Goal: Task Accomplishment & Management: Complete application form

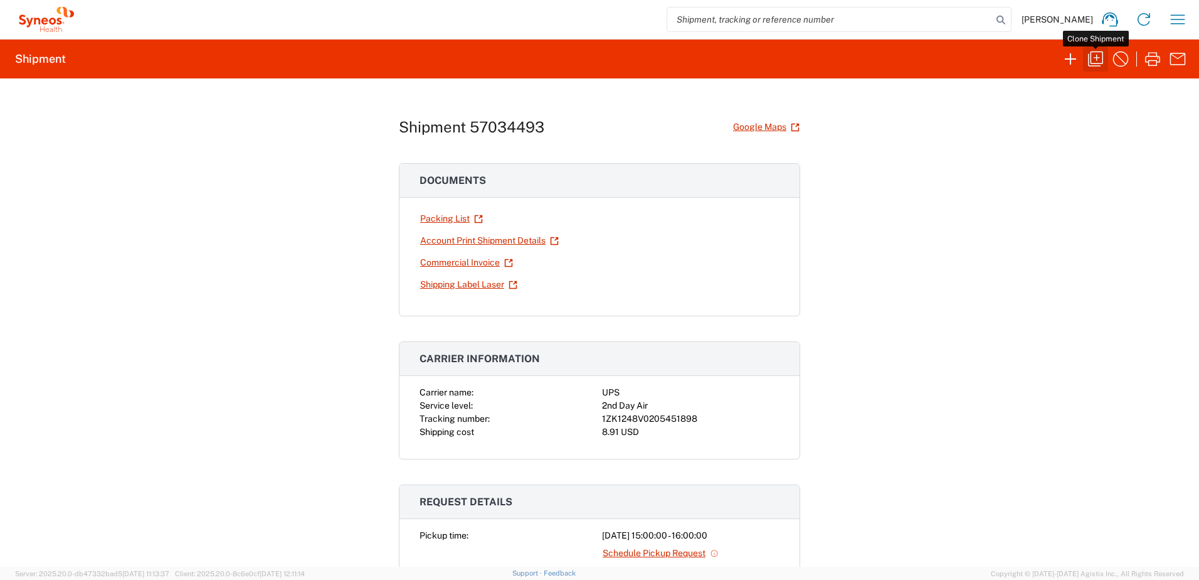
click at [1089, 65] on icon "button" at bounding box center [1095, 58] width 15 height 15
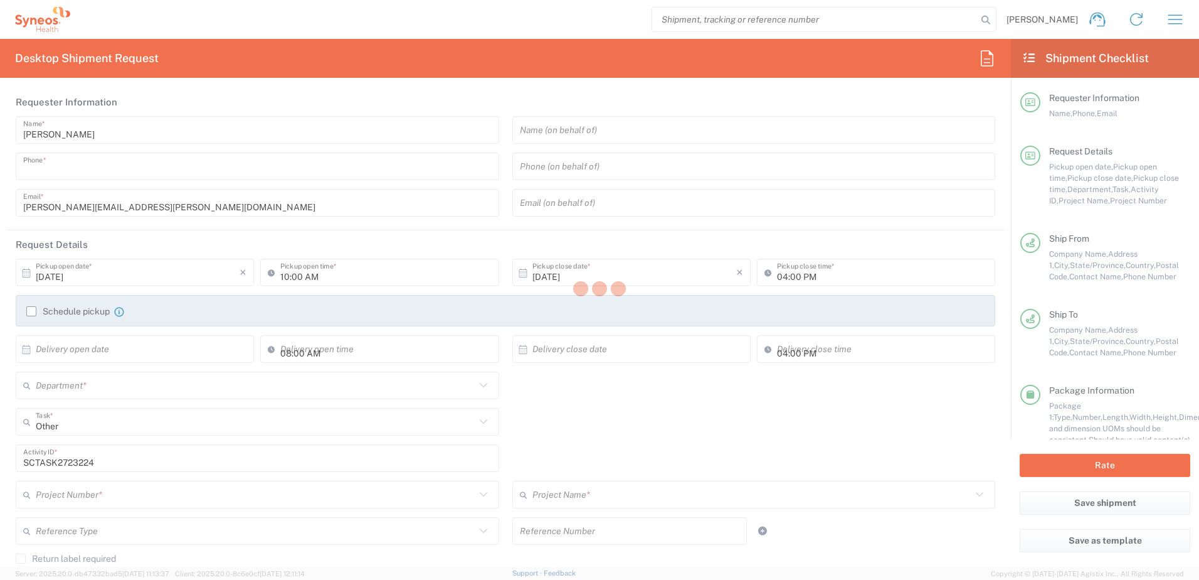
type input "9199867424"
type input "03:00 PM"
type textarea "[PERSON_NAME][EMAIL_ADDRESS][PERSON_NAME][DOMAIN_NAME]"
type input "[PERSON_NAME]"
type input "215 Cemetery Hl"
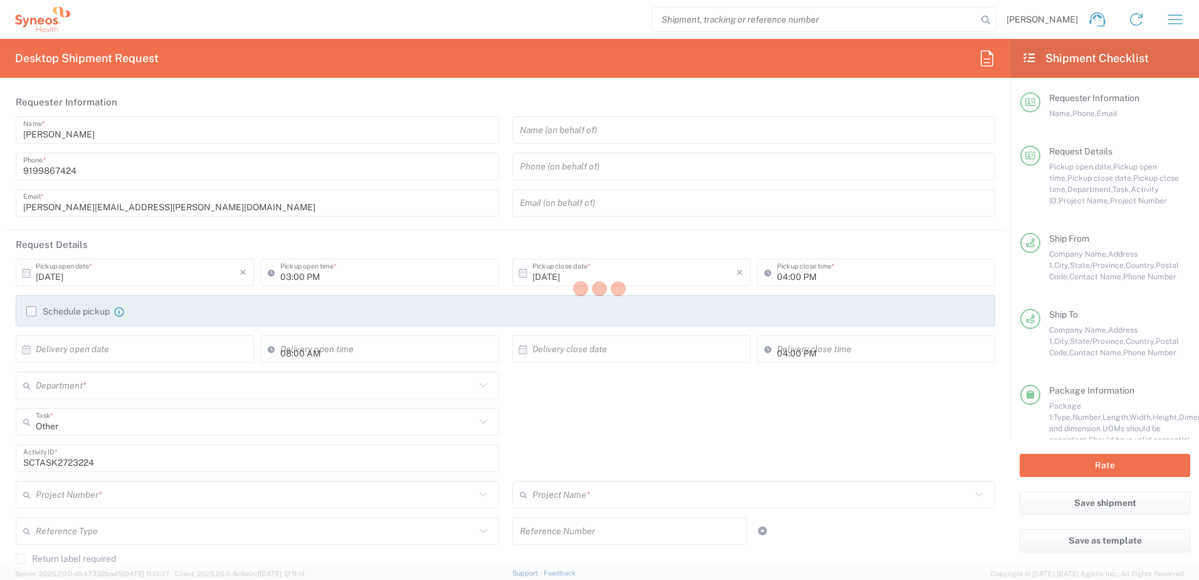
type input "[PERSON_NAME]"
type input "[US_STATE]"
type input "15327"
type input "[PERSON_NAME]"
type input "4125276442"
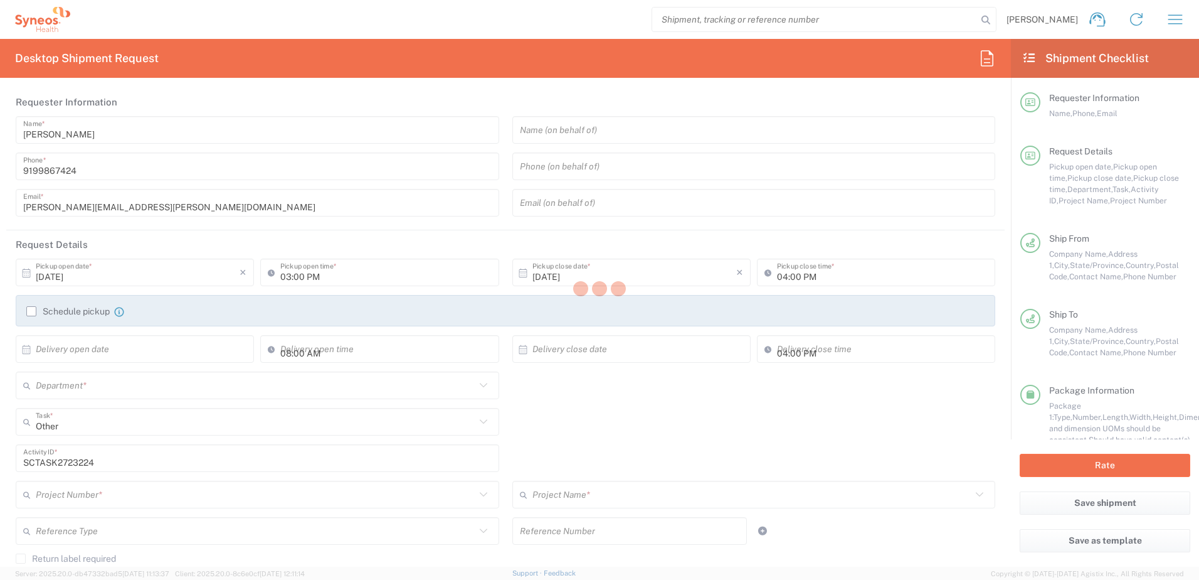
type input "[EMAIL_ADDRESS][DOMAIN_NAME]"
type input "Residential/Home"
type input "Syneos Health"
type input "[GEOGRAPHIC_DATA]"
type input "Morrisville"
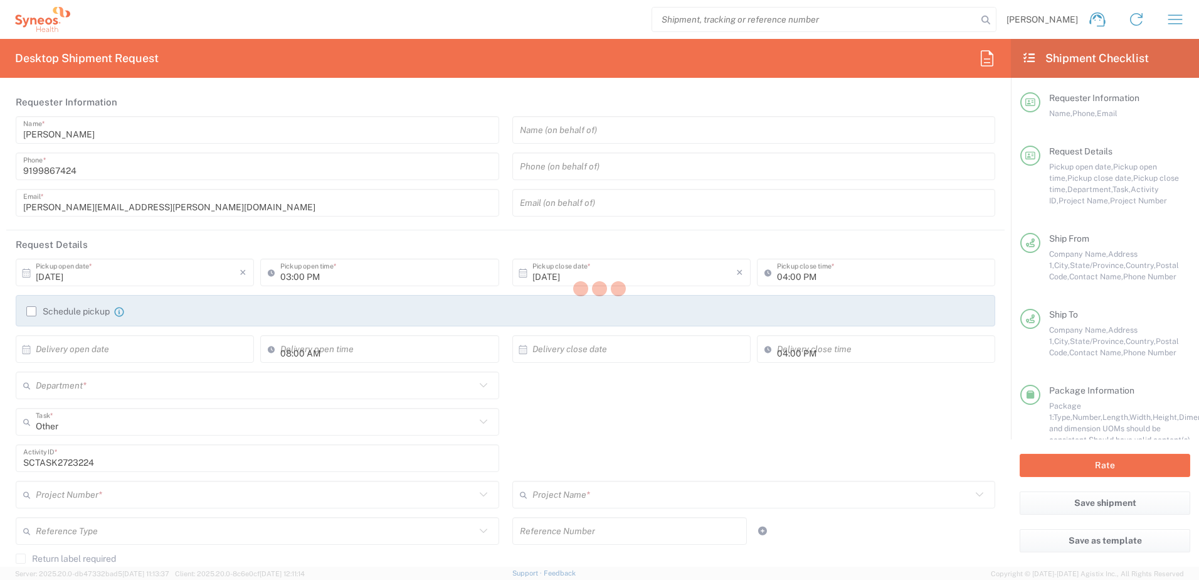
type input "[GEOGRAPHIC_DATA]"
type input "27560"
type input "[PERSON_NAME]"
type input "9199867424"
type input "[PERSON_NAME][EMAIL_ADDRESS][PERSON_NAME][DOMAIN_NAME]"
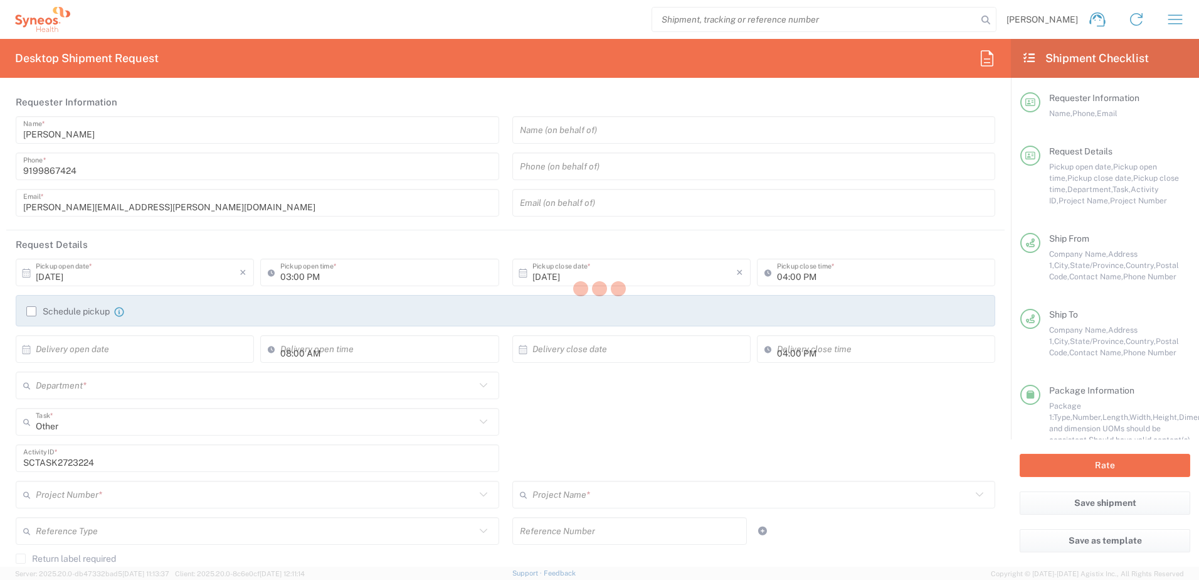
type input "Sender/Shipper"
type input "4510"
type input "4520 DEPARTMENTAL EXPENSE"
type input "[US_STATE]"
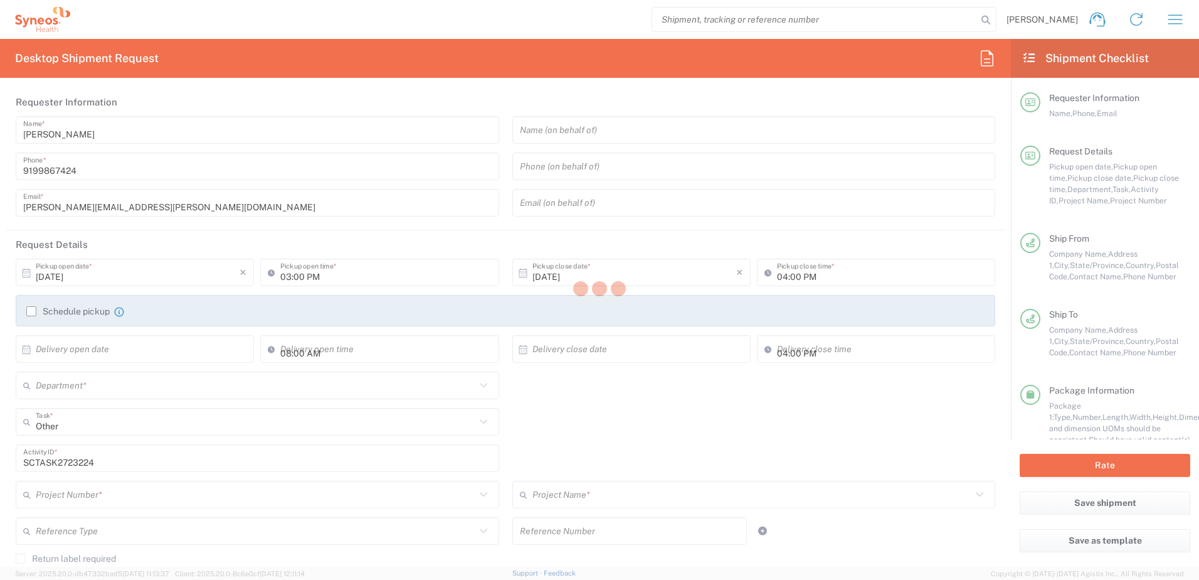
type input "Your Packaging"
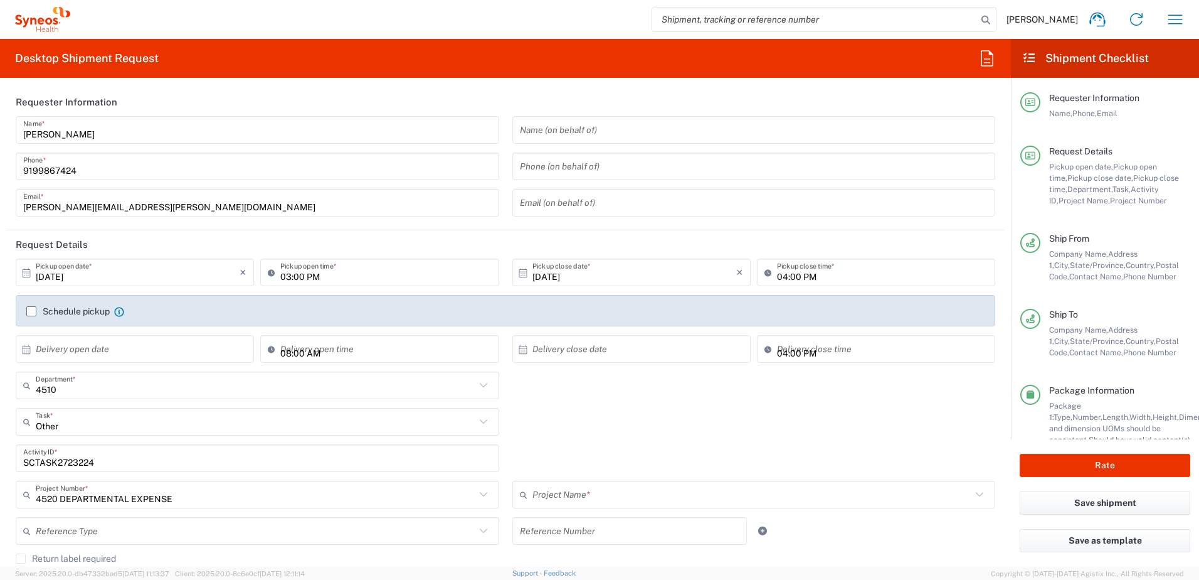
type input "4520 DEPARTMENTAL EXPENSE"
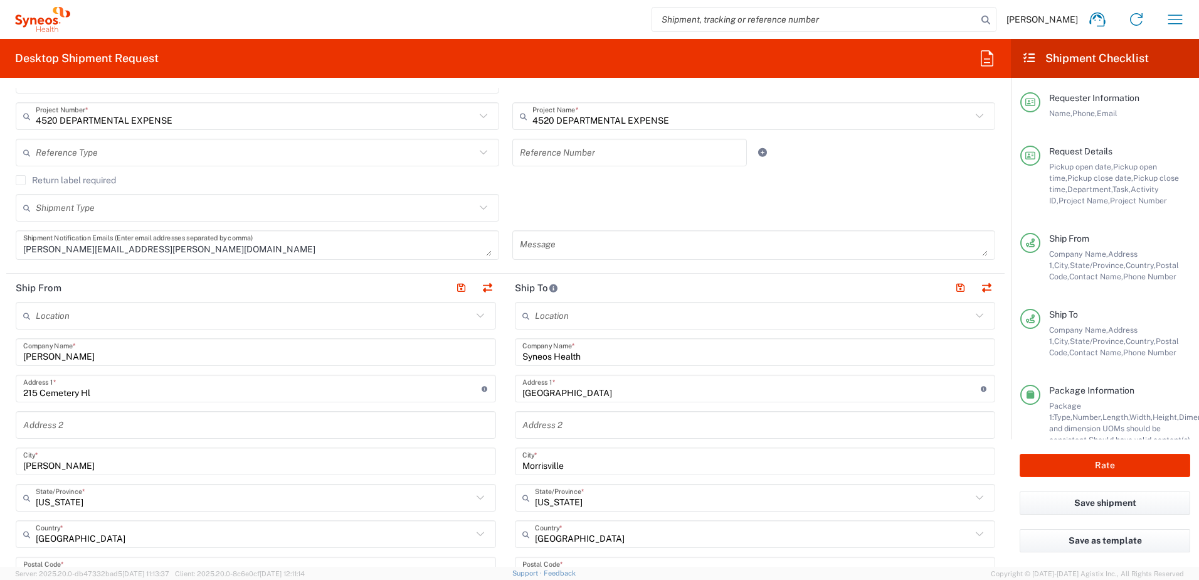
scroll to position [439, 0]
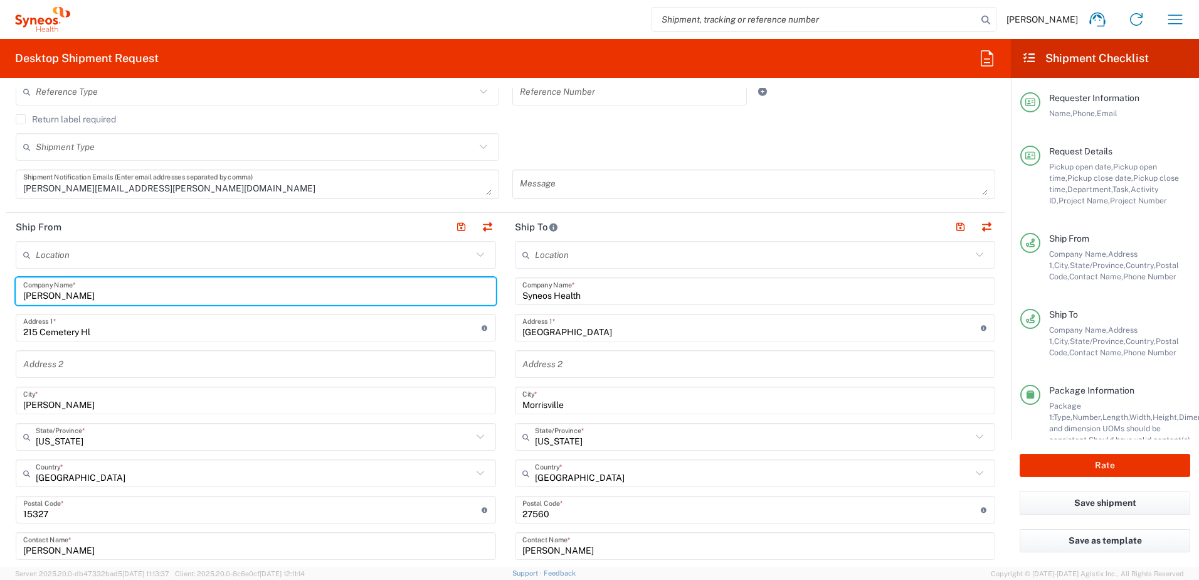
drag, startPoint x: 136, startPoint y: 299, endPoint x: 9, endPoint y: 291, distance: 127.0
click at [9, 291] on main "Location [PERSON_NAME] LLC-[GEOGRAPHIC_DATA] [GEOGRAPHIC_DATA] [GEOGRAPHIC_DATA…" at bounding box center [255, 486] width 499 height 491
paste input "[PERSON_NAME]"
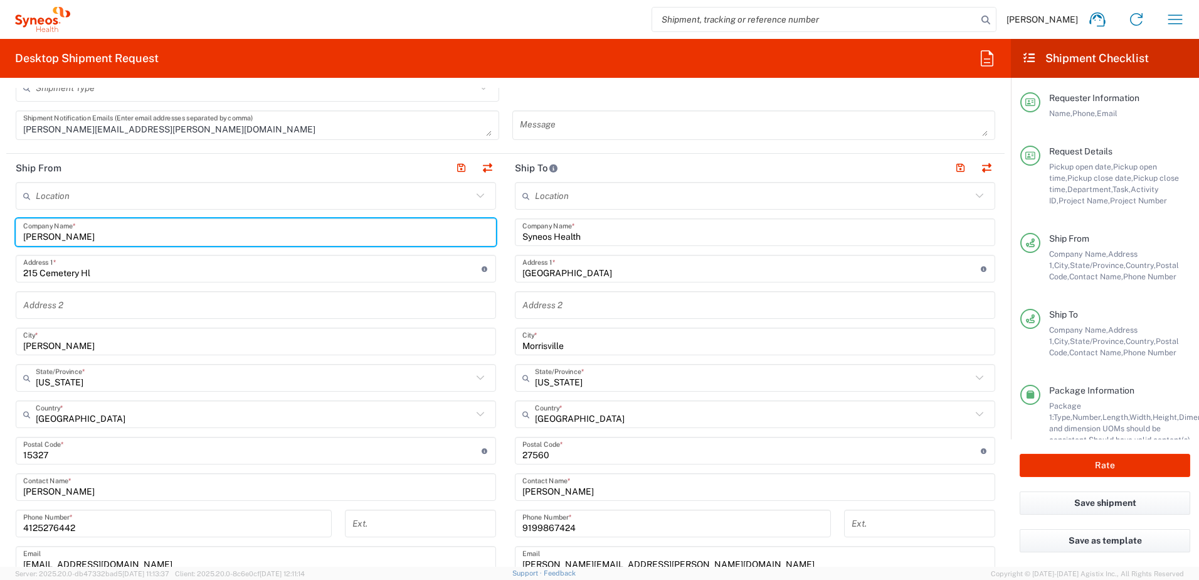
scroll to position [565, 0]
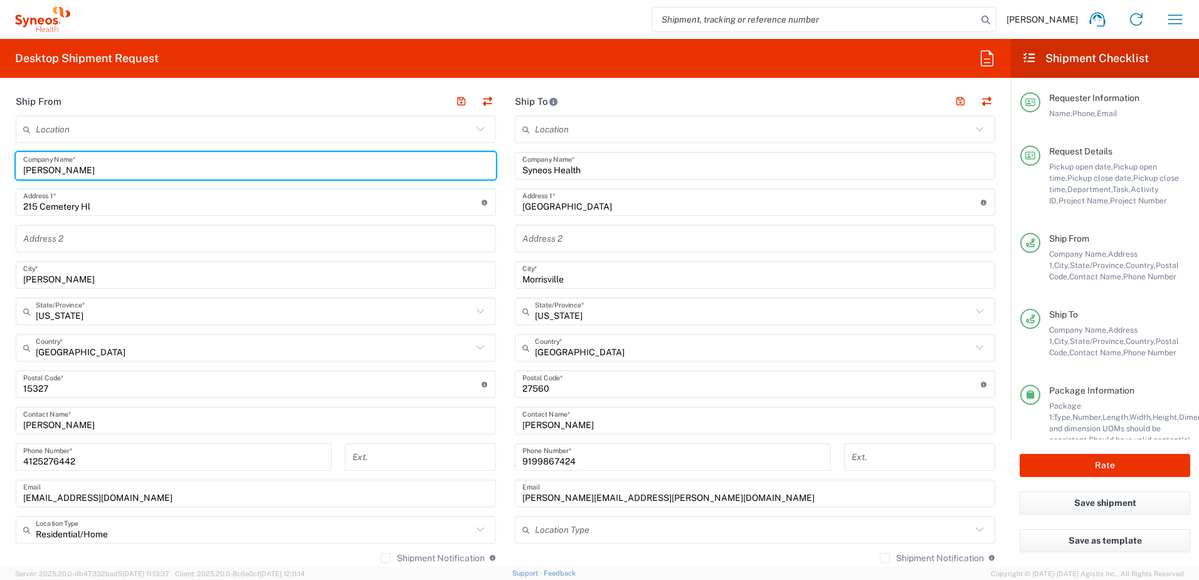
type input "[PERSON_NAME]"
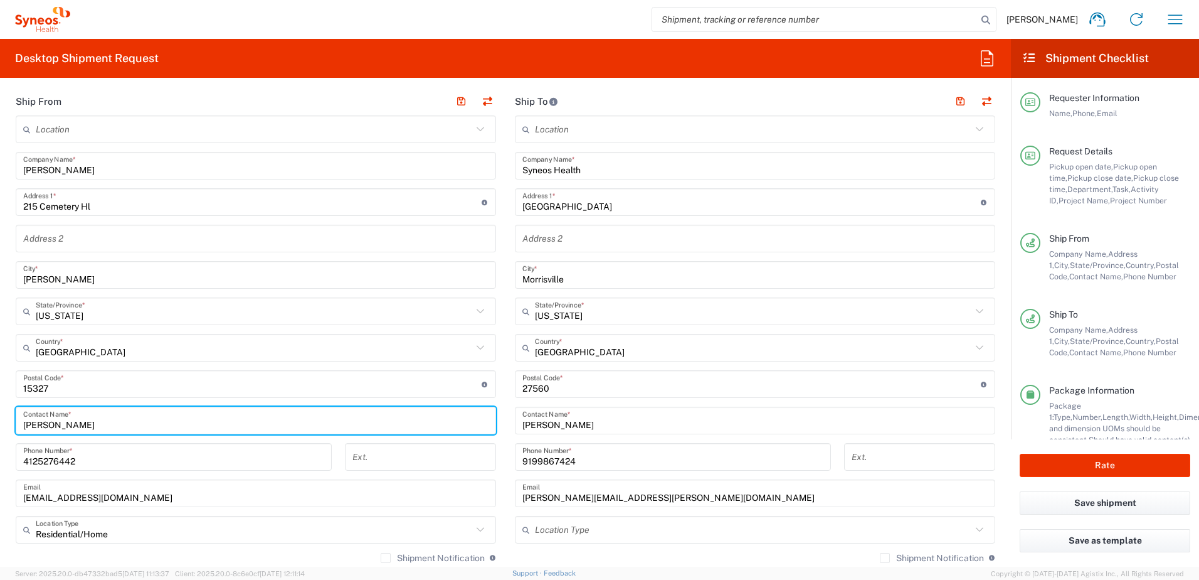
drag, startPoint x: 107, startPoint y: 425, endPoint x: 14, endPoint y: 425, distance: 93.5
click at [14, 425] on main "Location [PERSON_NAME] LLC-[GEOGRAPHIC_DATA] [GEOGRAPHIC_DATA] [GEOGRAPHIC_DATA…" at bounding box center [255, 360] width 499 height 491
paste input "[PERSON_NAME]"
type input "[PERSON_NAME]"
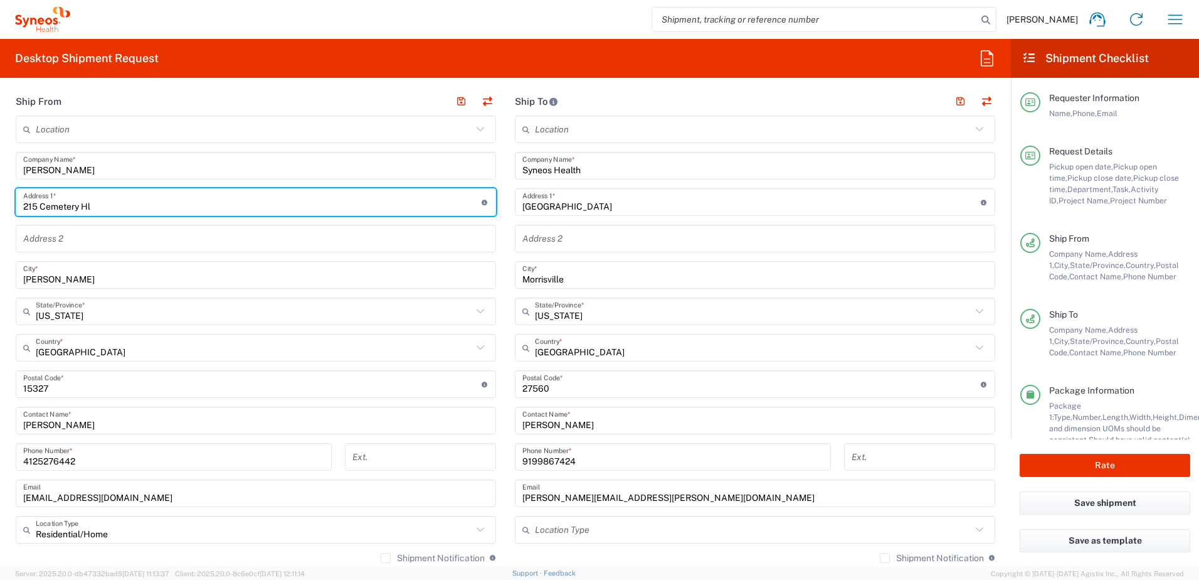
drag, startPoint x: 104, startPoint y: 210, endPoint x: -38, endPoint y: 192, distance: 142.9
click at [0, 192] on html "[PERSON_NAME] Home Shipment estimator Shipment tracking Desktop shipment reques…" at bounding box center [599, 290] width 1199 height 580
paste input "[STREET_ADDRESS][PERSON_NAME]"
type input "[STREET_ADDRESS][PERSON_NAME]"
click at [33, 277] on input "[PERSON_NAME]" at bounding box center [255, 275] width 465 height 22
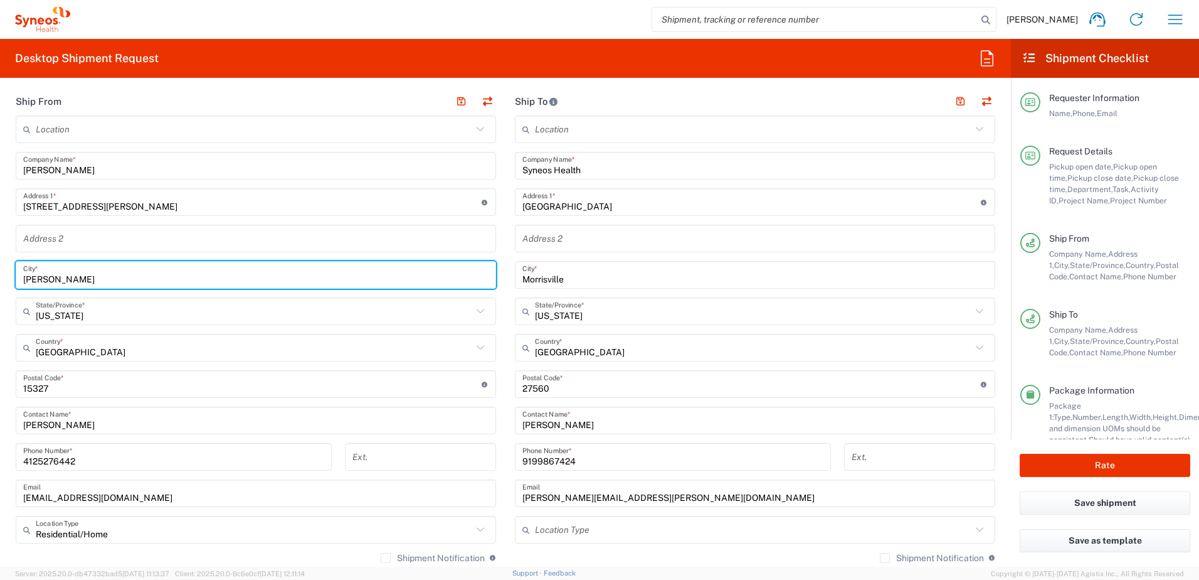
click at [33, 277] on input "[PERSON_NAME]" at bounding box center [255, 275] width 465 height 22
paste input "Highland"
type input "Highland"
click at [122, 307] on input "text" at bounding box center [254, 311] width 437 height 22
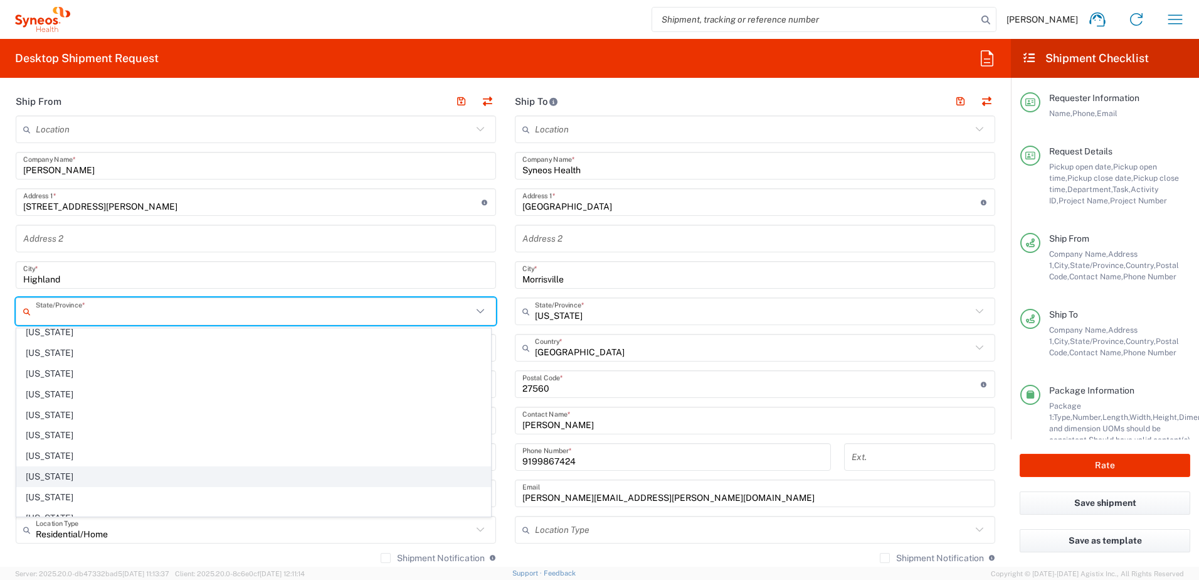
scroll to position [627, 0]
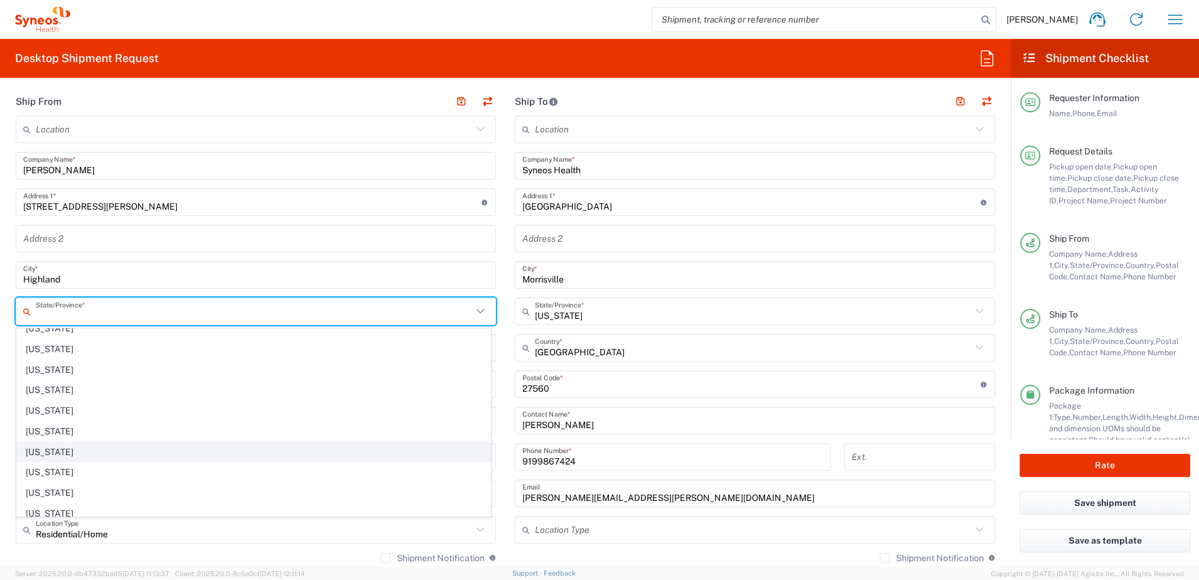
click at [65, 449] on span "[US_STATE]" at bounding box center [254, 451] width 474 height 19
type input "[US_STATE]"
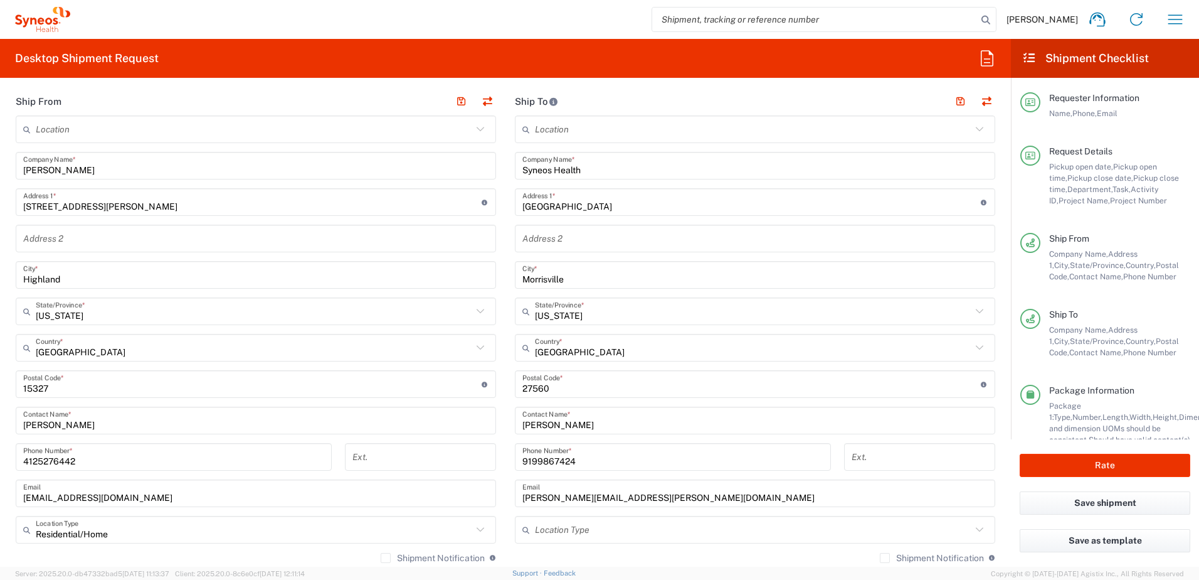
click at [40, 384] on input "undefined" at bounding box center [252, 384] width 459 height 22
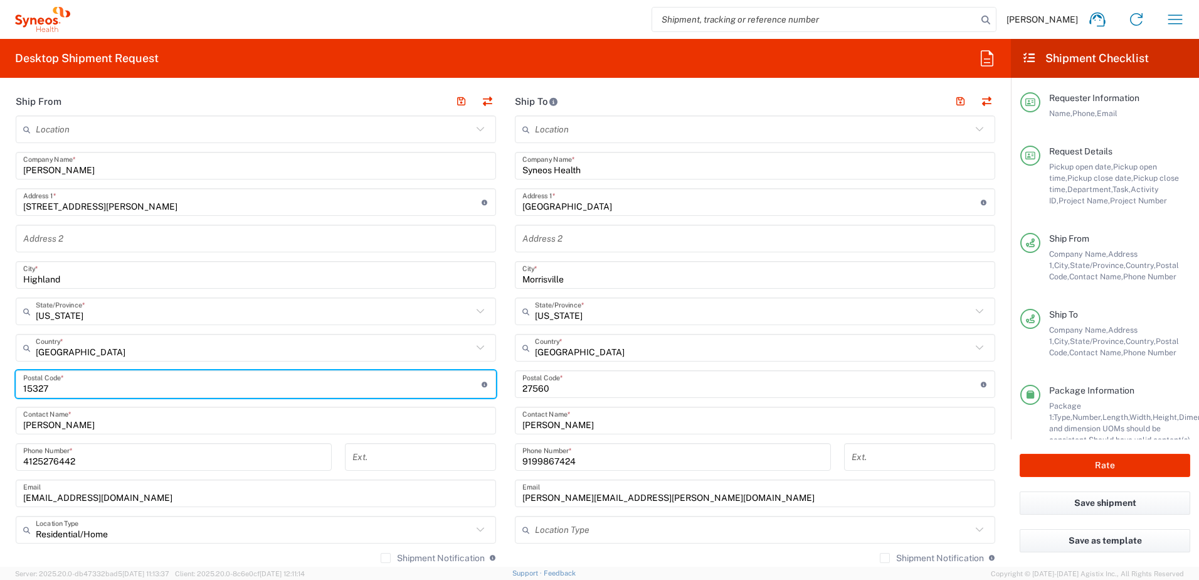
click at [40, 384] on input "undefined" at bounding box center [252, 384] width 459 height 22
paste input "12528"
type input "12528"
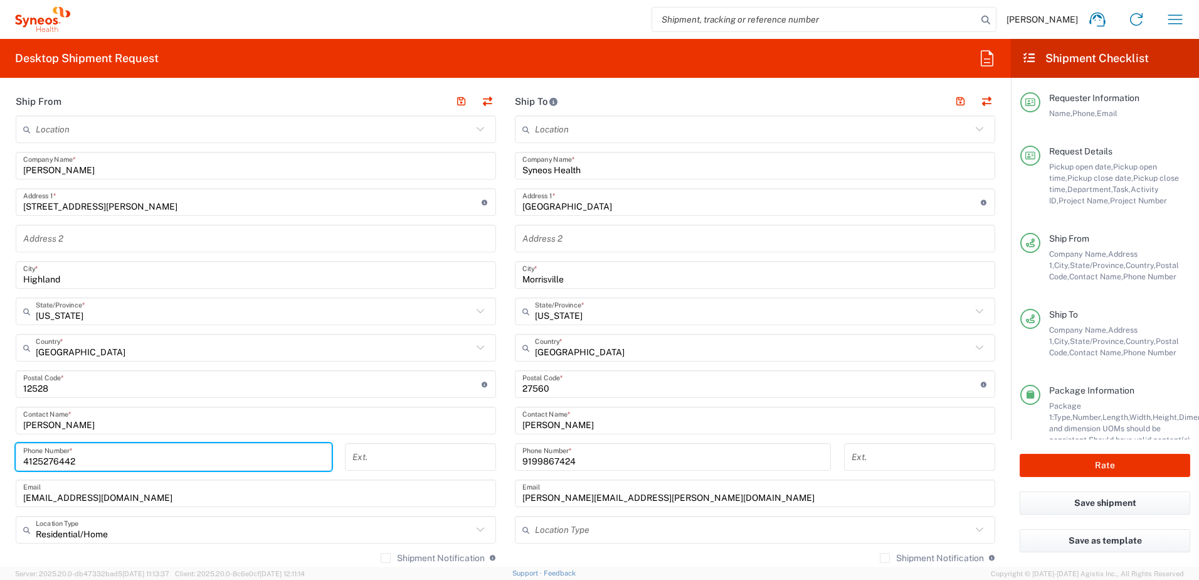
click at [95, 461] on input "4125276442" at bounding box center [173, 457] width 301 height 22
drag, startPoint x: 38, startPoint y: 455, endPoint x: 6, endPoint y: 448, distance: 32.1
click at [6, 448] on main "Location [PERSON_NAME] LLC-[GEOGRAPHIC_DATA] [GEOGRAPHIC_DATA] [GEOGRAPHIC_DATA…" at bounding box center [255, 360] width 499 height 491
paste input "[PHONE_NUMBER]"
type input "[PHONE_NUMBER]"
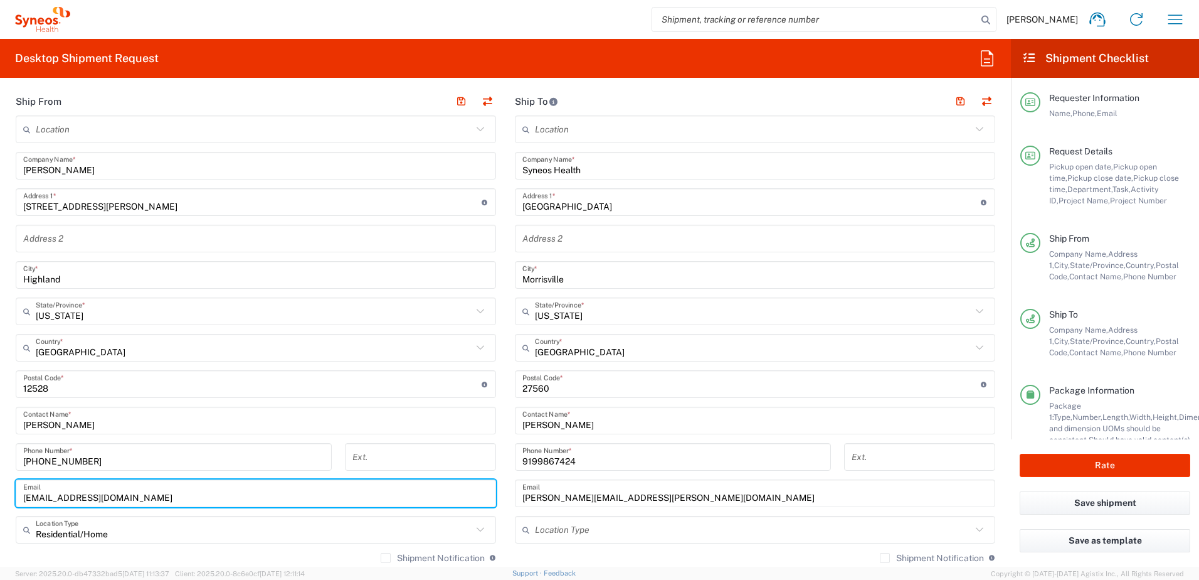
drag, startPoint x: 116, startPoint y: 490, endPoint x: 17, endPoint y: 490, distance: 99.1
click at [17, 490] on div "[EMAIL_ADDRESS][DOMAIN_NAME] Email" at bounding box center [256, 493] width 481 height 28
paste input "[EMAIL_ADDRESS]"
type input "[EMAIL_ADDRESS][DOMAIN_NAME]"
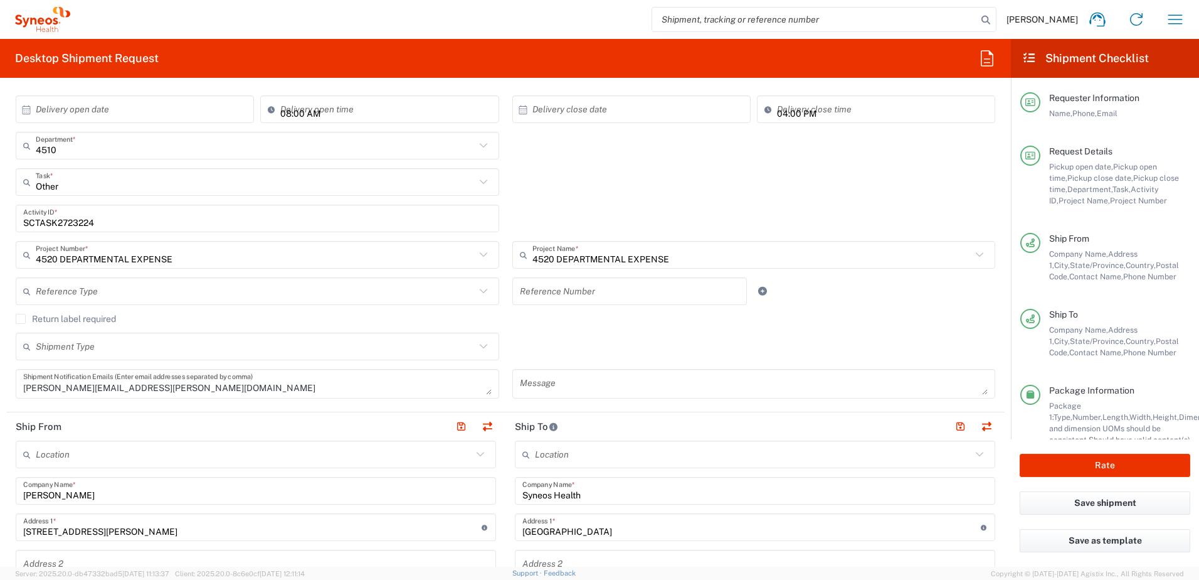
scroll to position [125, 0]
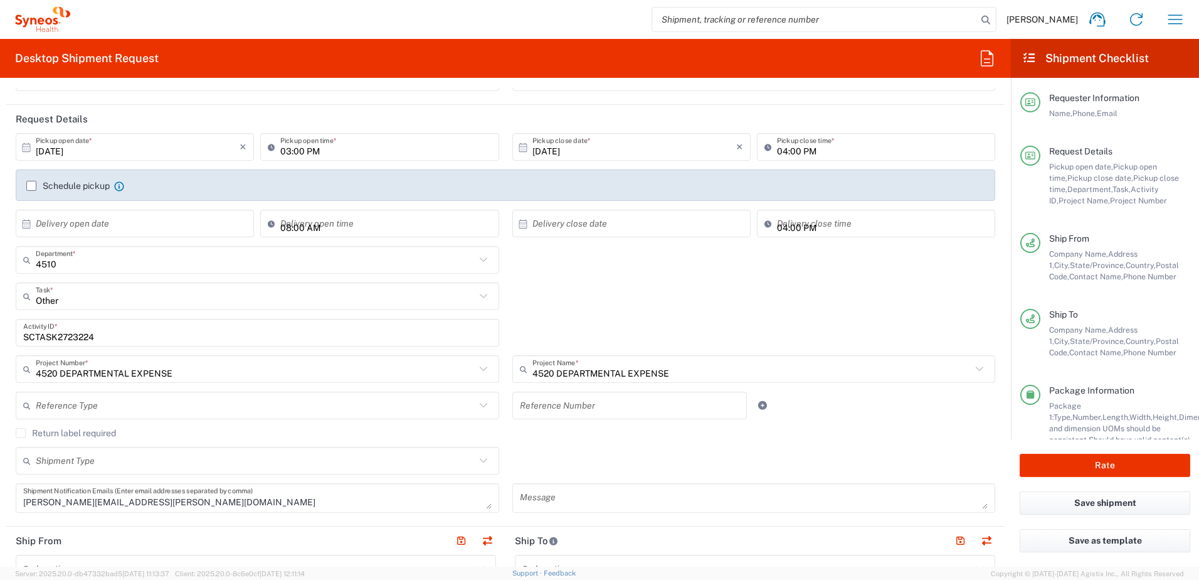
click at [66, 336] on input "SCTASK2723224" at bounding box center [257, 333] width 469 height 22
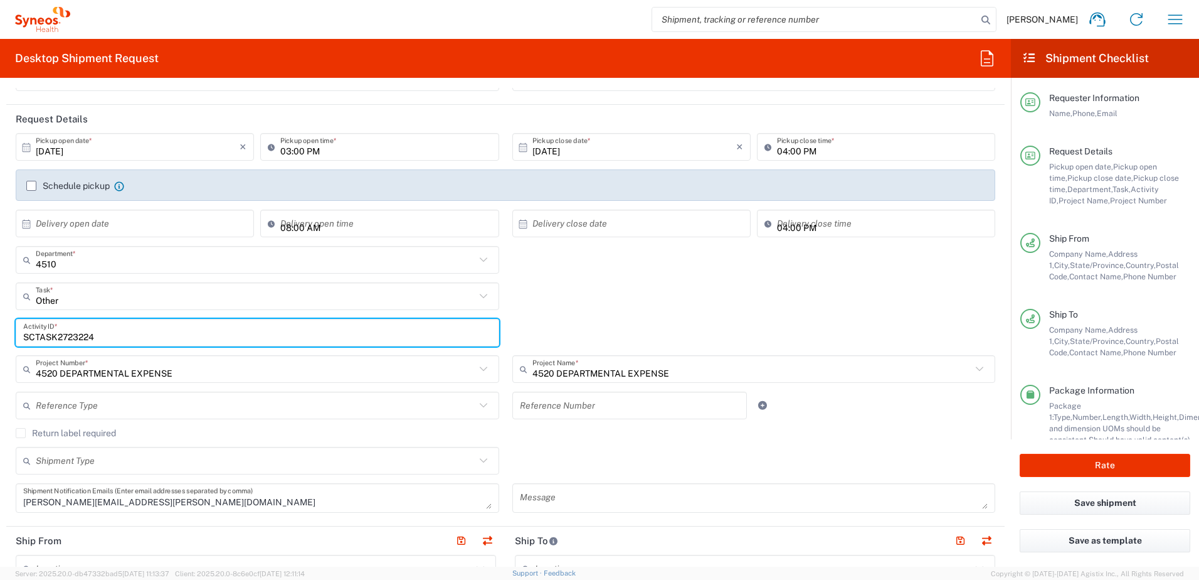
click at [66, 336] on input "SCTASK2723224" at bounding box center [257, 333] width 469 height 22
paste input "5359"
type input "SCTASK2725359"
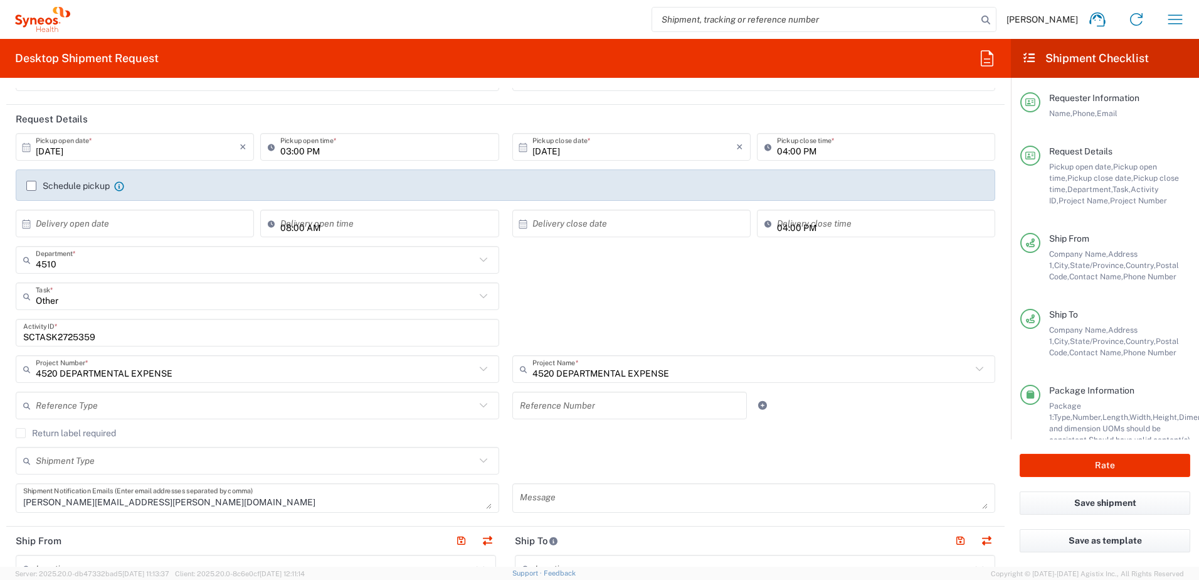
click at [645, 313] on div "Other Task * Other Break/Fix Inventory Transfer New Hire Refresh" at bounding box center [505, 300] width 993 height 36
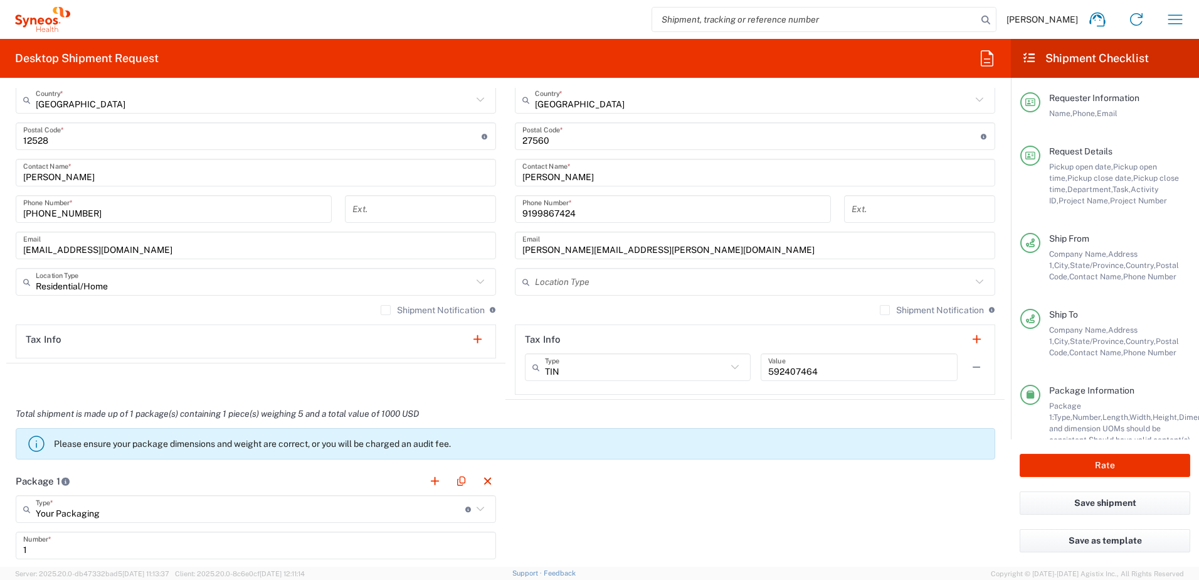
scroll to position [816, 0]
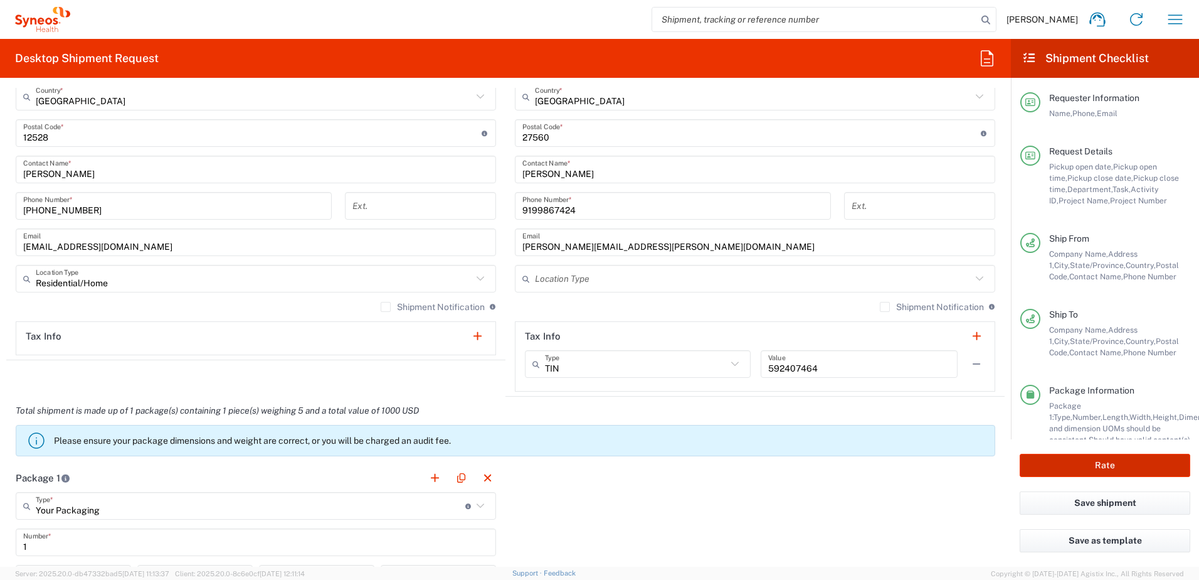
click at [1105, 462] on button "Rate" at bounding box center [1105, 465] width 171 height 23
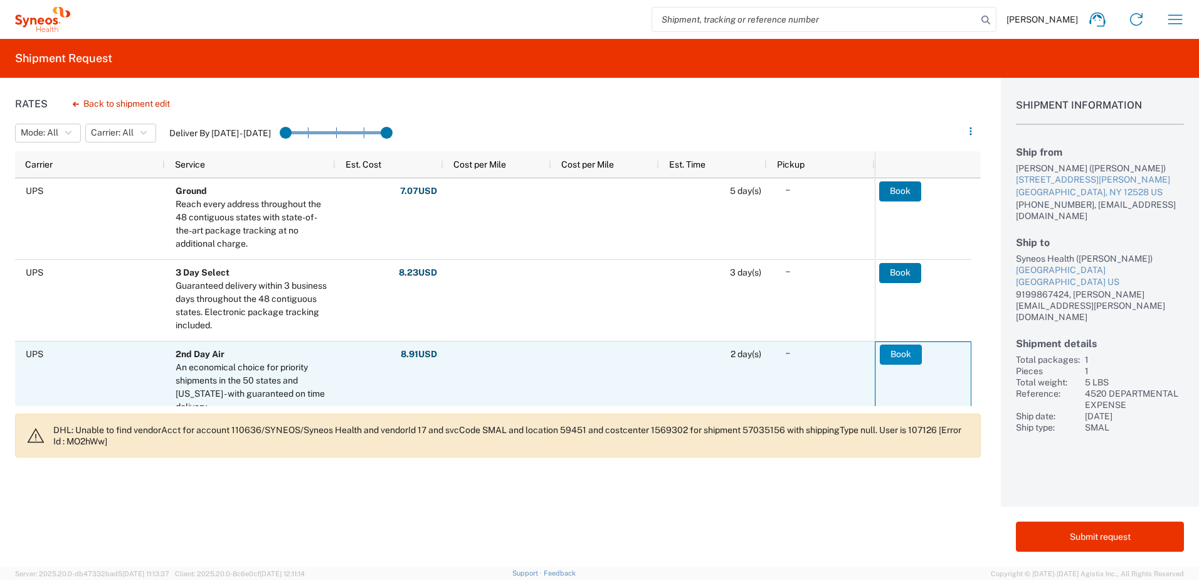
click at [896, 352] on button "Book" at bounding box center [901, 354] width 42 height 20
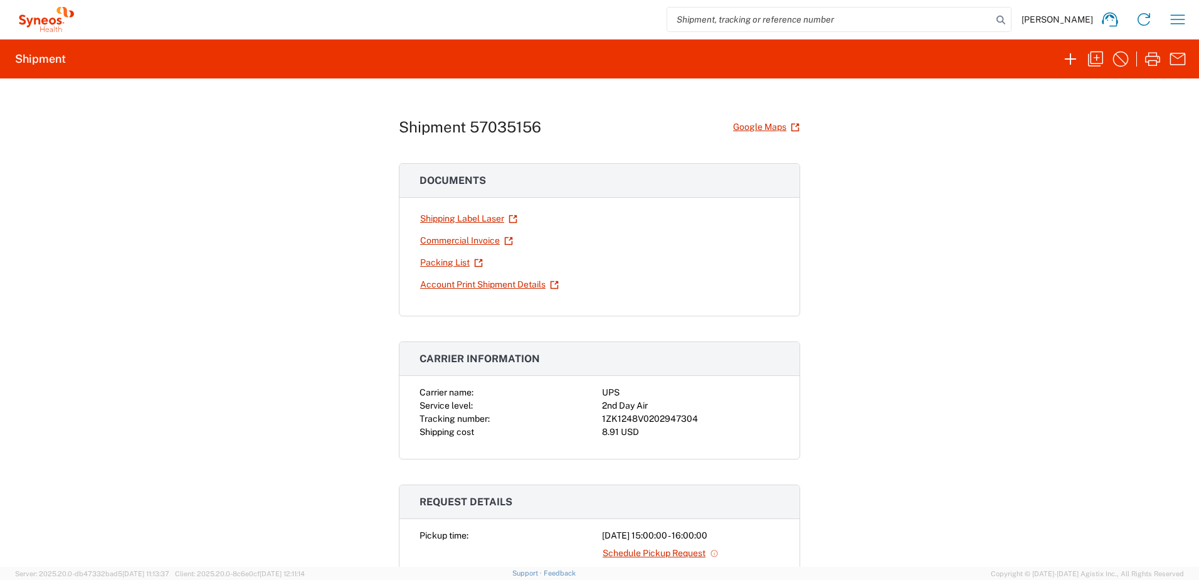
click at [655, 419] on div "1ZK1248V0202947304" at bounding box center [691, 418] width 178 height 13
copy div "1ZK1248V0202947304"
click at [1149, 68] on icon "button" at bounding box center [1153, 59] width 20 height 20
